Goal: Task Accomplishment & Management: Complete application form

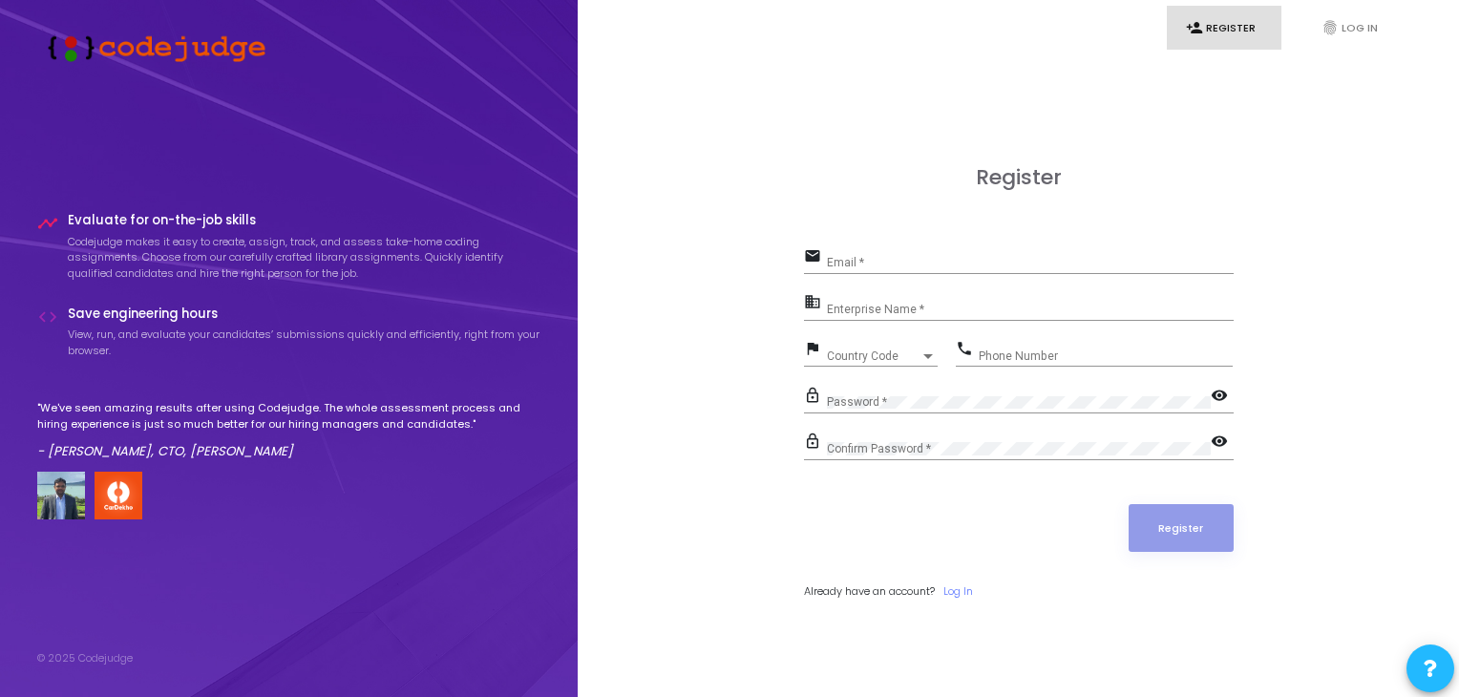
drag, startPoint x: 873, startPoint y: 249, endPoint x: 871, endPoint y: 262, distance: 12.6
click at [871, 262] on div "Email *" at bounding box center [1030, 258] width 407 height 30
click at [871, 262] on input "Email *" at bounding box center [1030, 262] width 407 height 13
type input "[EMAIL_ADDRESS][DOMAIN_NAME]"
click at [972, 302] on div "Enterprise Name *" at bounding box center [1030, 305] width 407 height 30
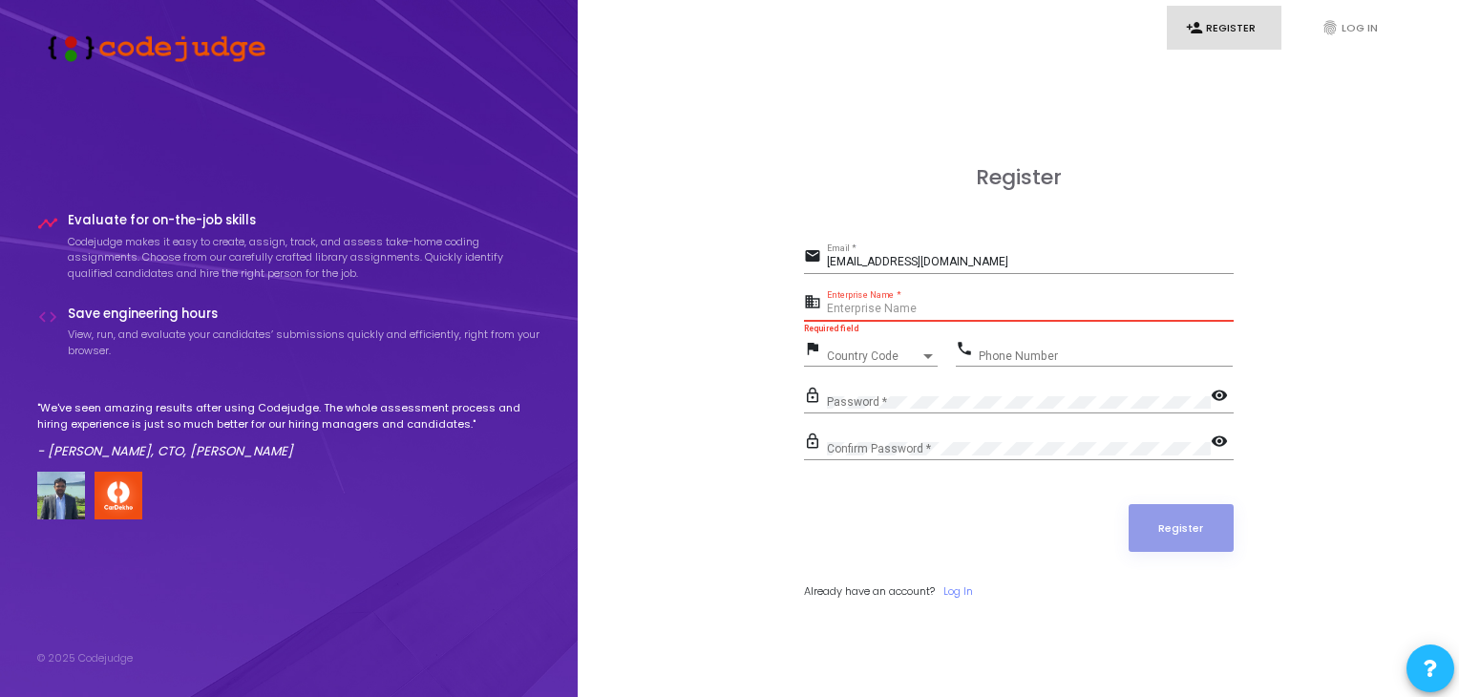
click at [913, 307] on input "Enterprise Name *" at bounding box center [1030, 309] width 407 height 13
paste input "Payoneer"
type input "Payoneer"
click at [912, 355] on div "Country Code" at bounding box center [874, 355] width 94 height 11
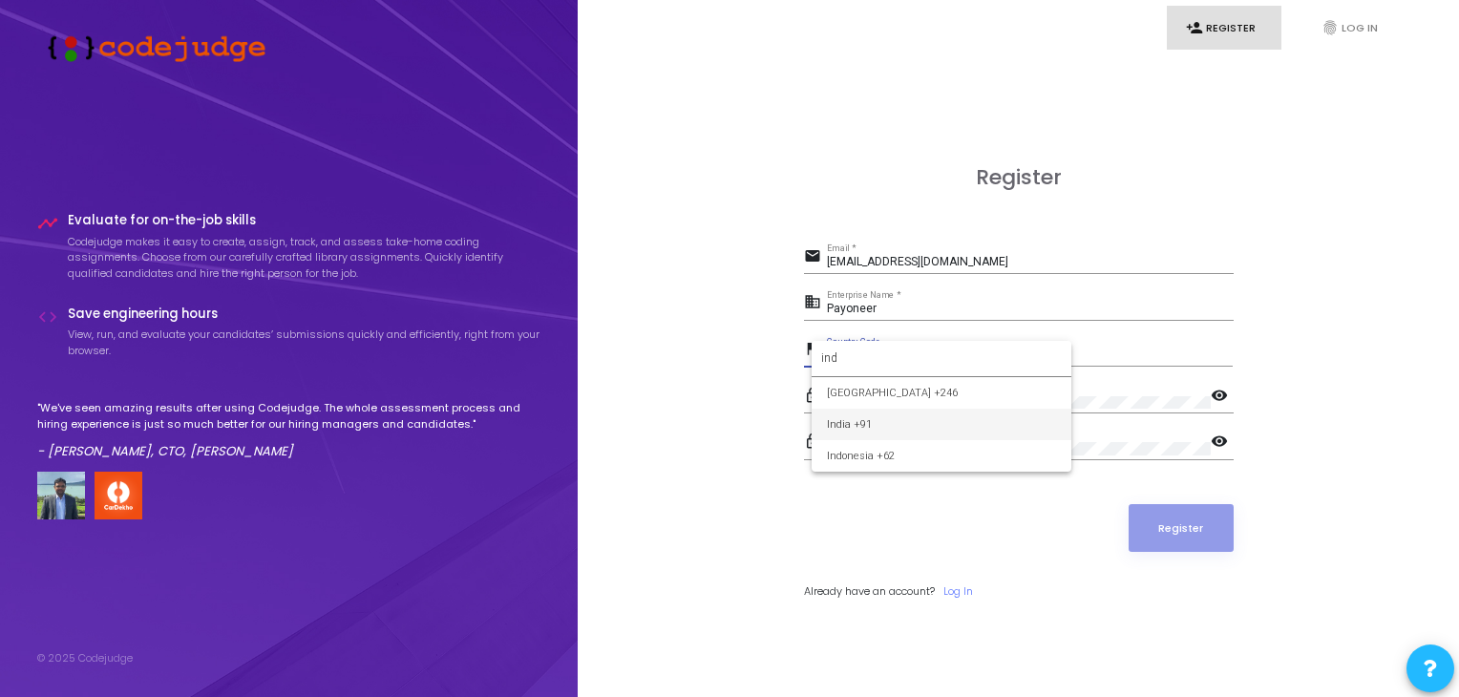
type input "ind"
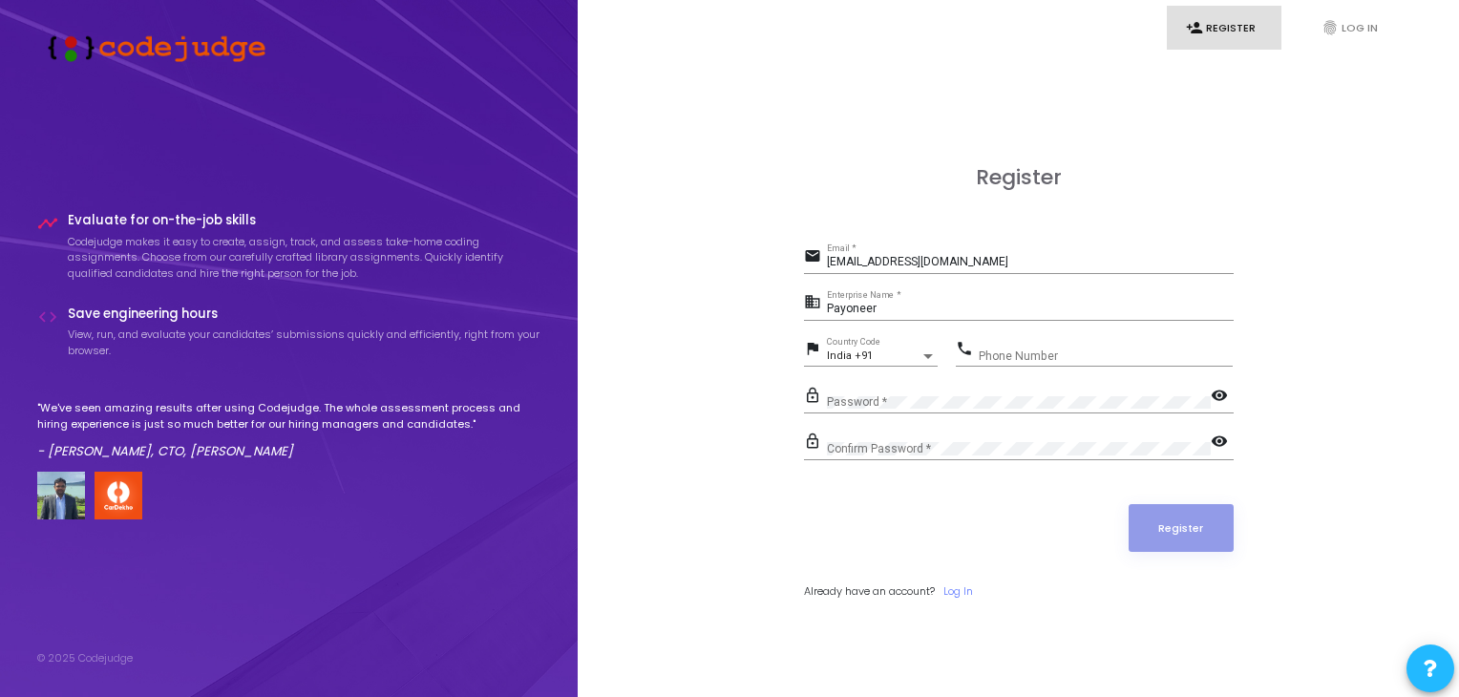
click at [1019, 364] on div "Phone Number" at bounding box center [1106, 352] width 254 height 30
click at [1012, 351] on input "Phone Number" at bounding box center [1106, 355] width 254 height 13
type input "6371494847"
click at [1225, 390] on mat-icon "visibility" at bounding box center [1222, 397] width 23 height 23
click at [1211, 443] on mat-icon "visibility" at bounding box center [1222, 443] width 23 height 23
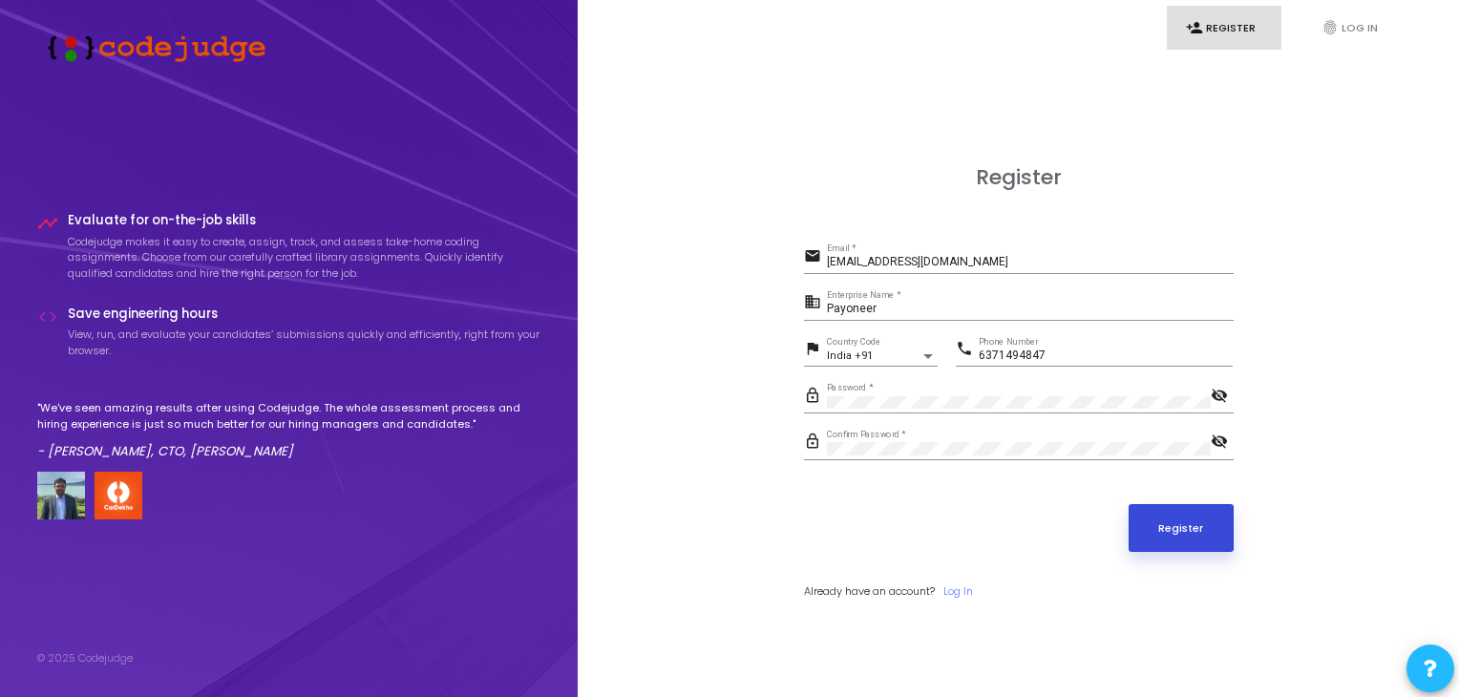
click at [1158, 541] on button "Register" at bounding box center [1181, 528] width 105 height 48
click at [956, 594] on link "Log In" at bounding box center [958, 591] width 30 height 16
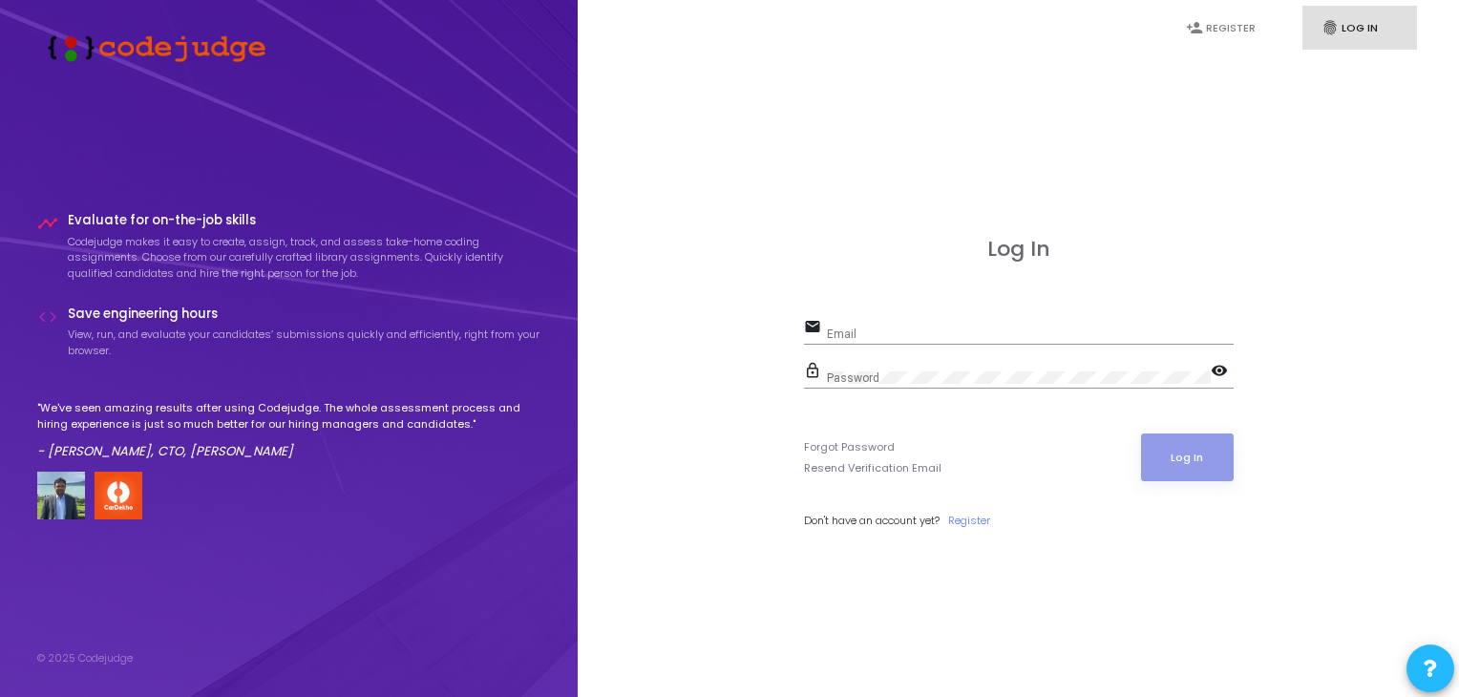
click at [956, 321] on div "Email" at bounding box center [1030, 330] width 407 height 30
type input "sudeeota"
type input "[EMAIL_ADDRESS][DOMAIN_NAME]"
click at [881, 367] on div "Password" at bounding box center [1019, 374] width 384 height 30
click at [1199, 461] on button "Log In" at bounding box center [1187, 457] width 93 height 48
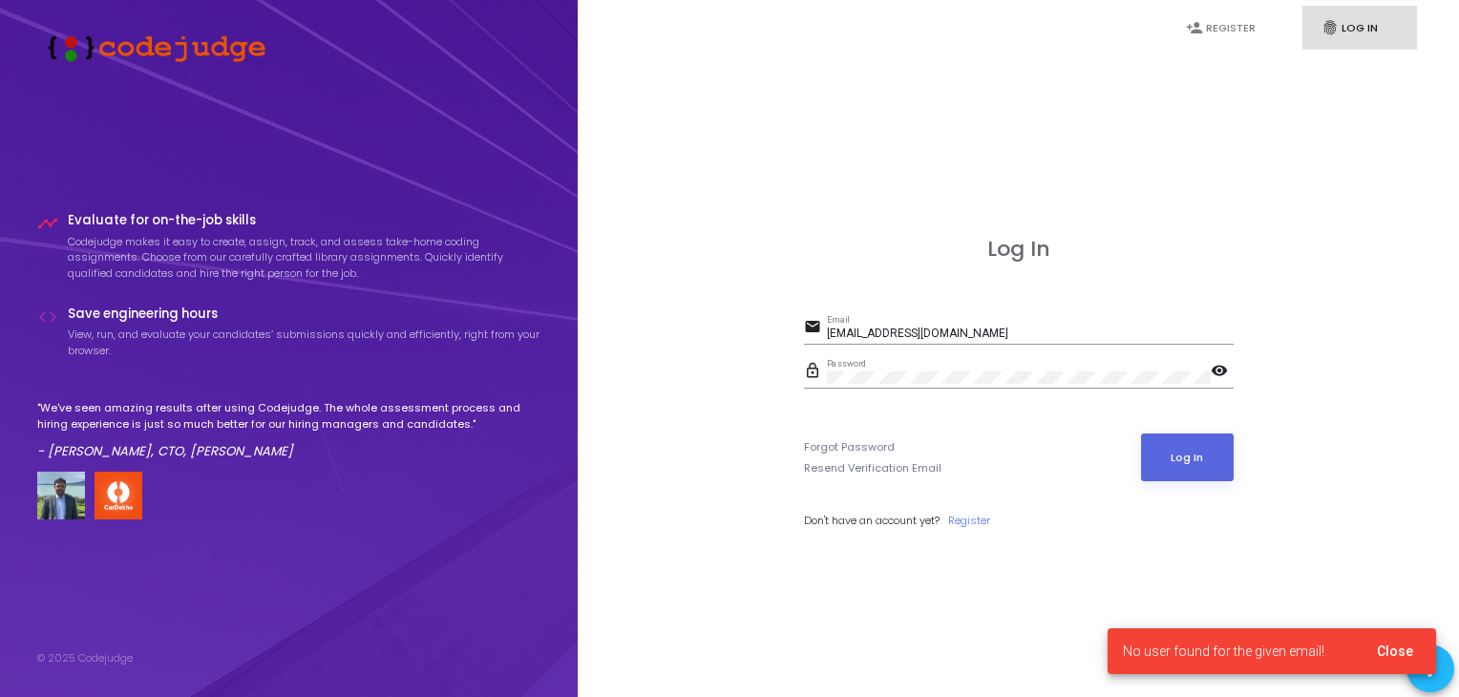
click at [1218, 365] on mat-icon "visibility" at bounding box center [1222, 372] width 23 height 23
